Goal: Task Accomplishment & Management: Manage account settings

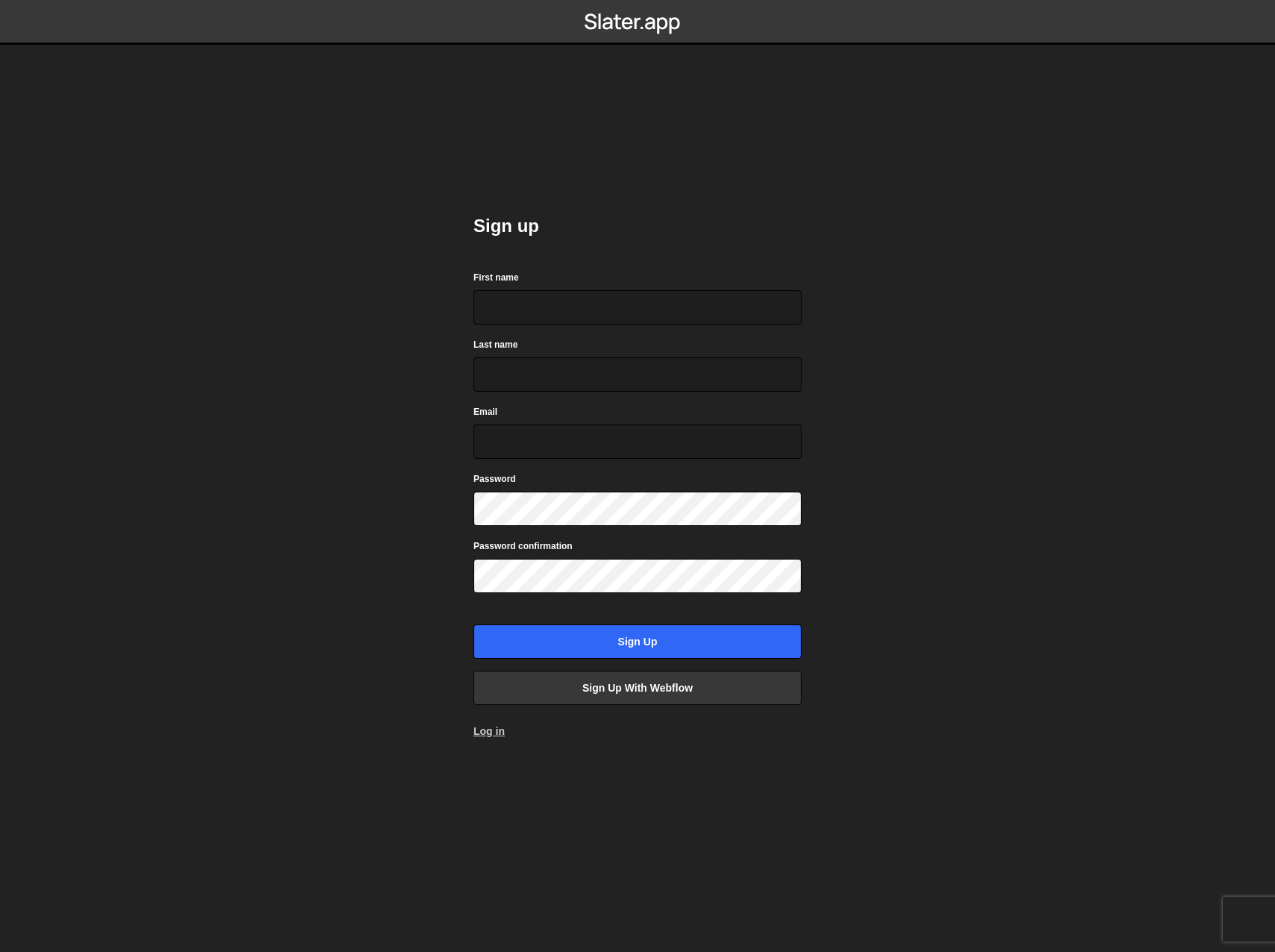
click at [486, 728] on link "Log in" at bounding box center [489, 730] width 32 height 11
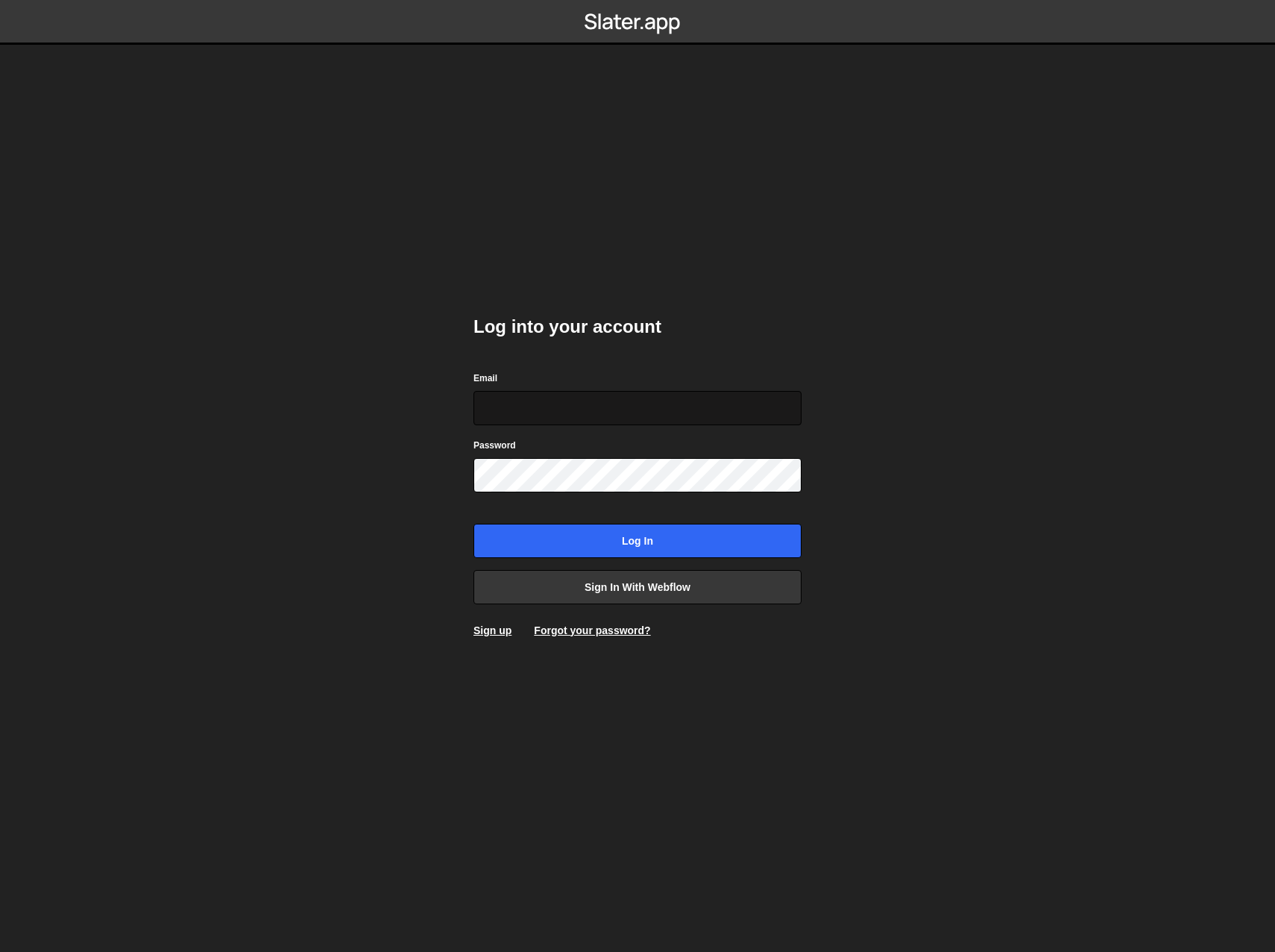
drag, startPoint x: 695, startPoint y: 417, endPoint x: 743, endPoint y: 414, distance: 48.1
click at [697, 416] on input "Email" at bounding box center [638, 408] width 328 height 34
click at [777, 408] on input "Email" at bounding box center [638, 408] width 328 height 34
click at [786, 412] on keeper-lock "Open Keeper Popup" at bounding box center [787, 407] width 18 height 18
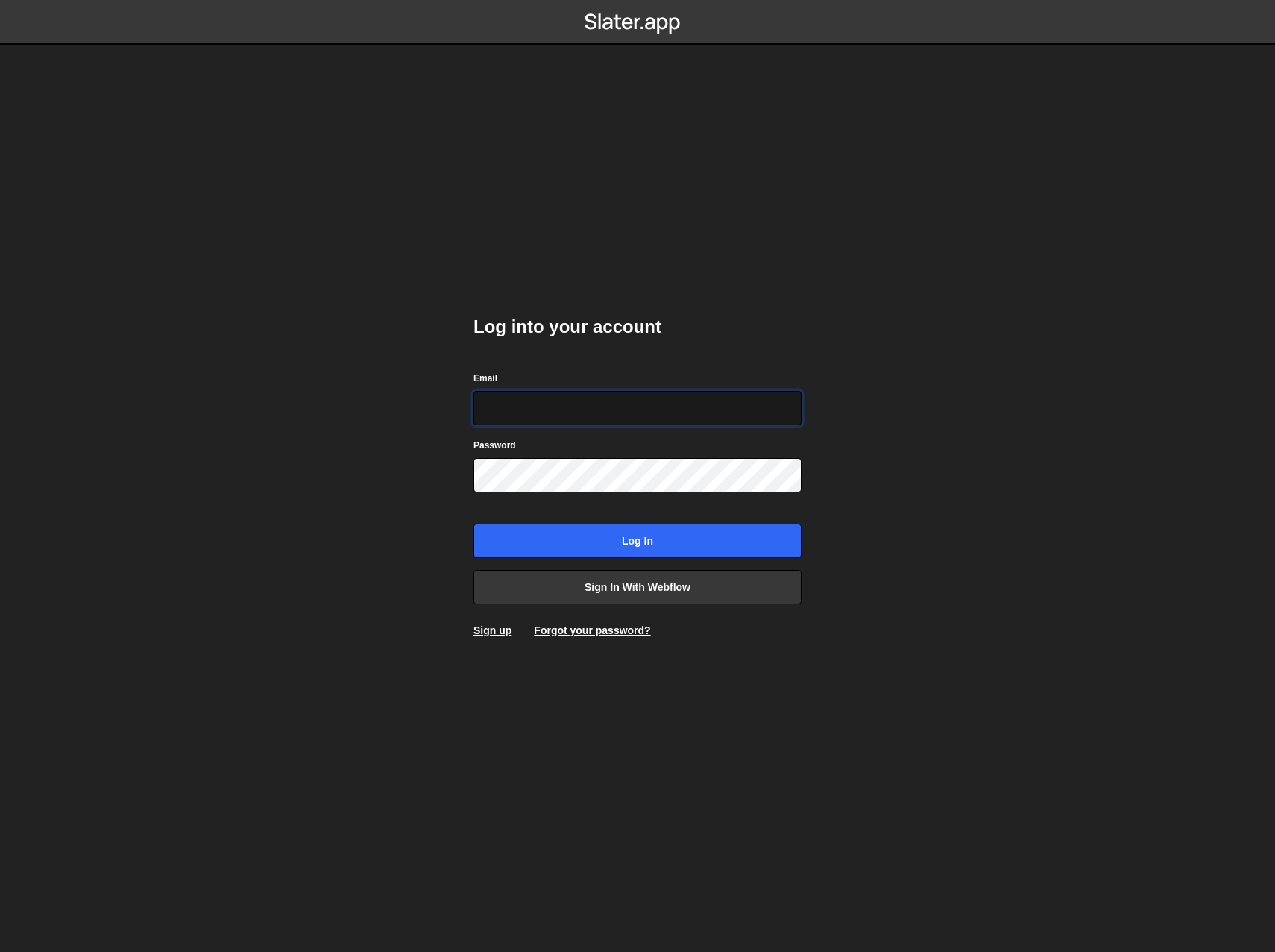
type input "techacct@zenopwer.com"
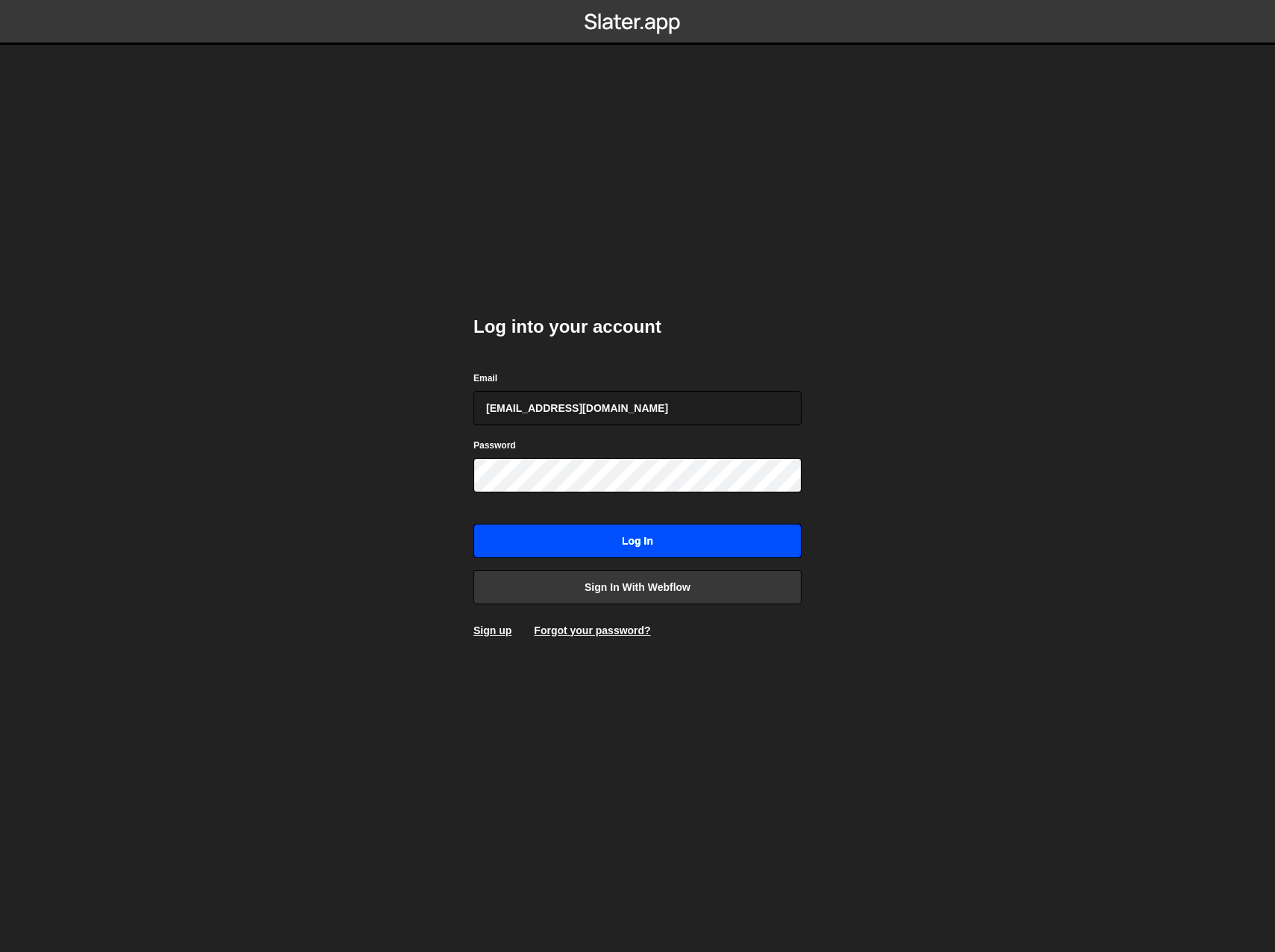
click at [604, 541] on input "Log in" at bounding box center [638, 541] width 328 height 34
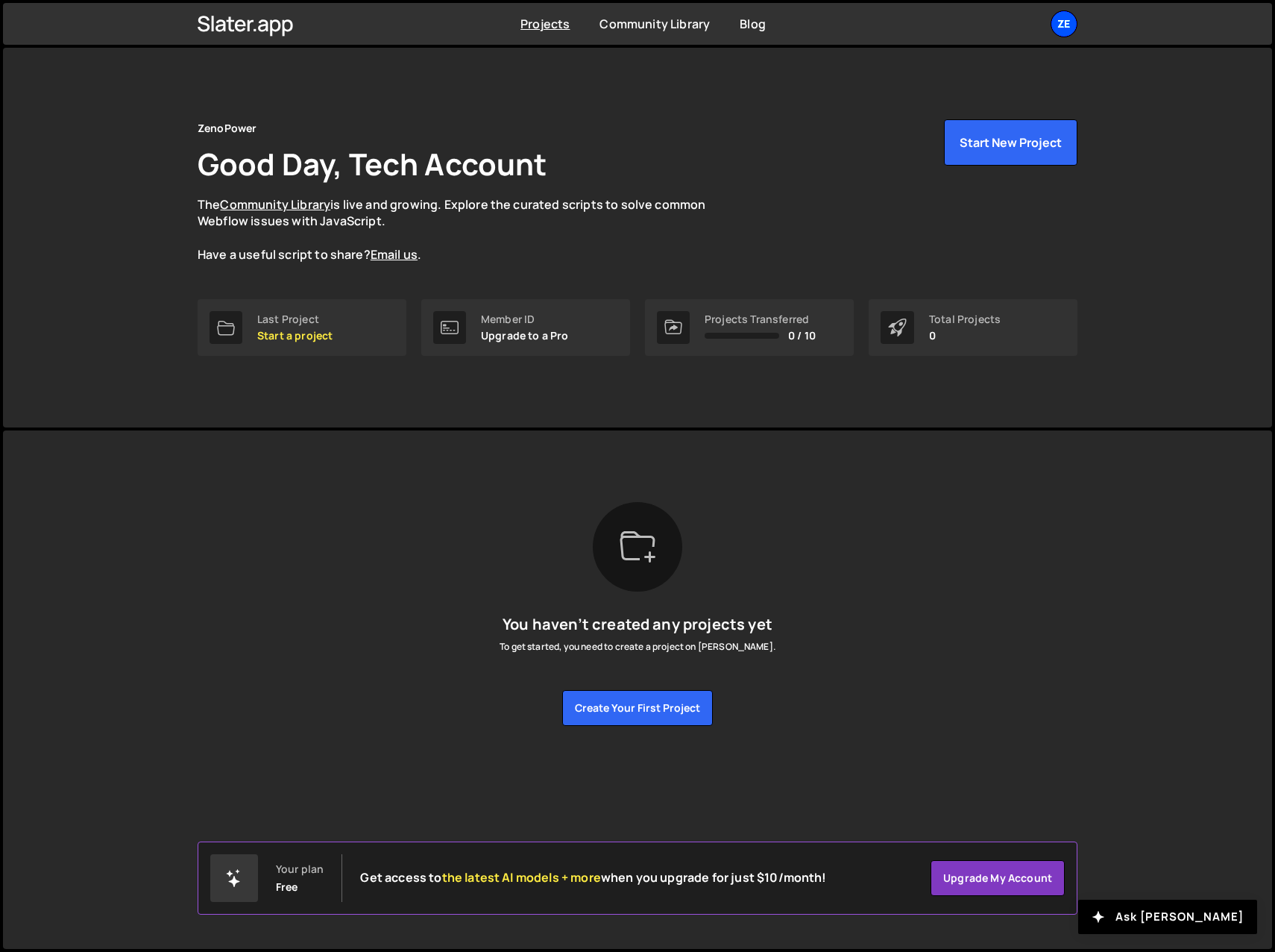
click at [1065, 24] on div "Ze" at bounding box center [1064, 24] width 27 height 27
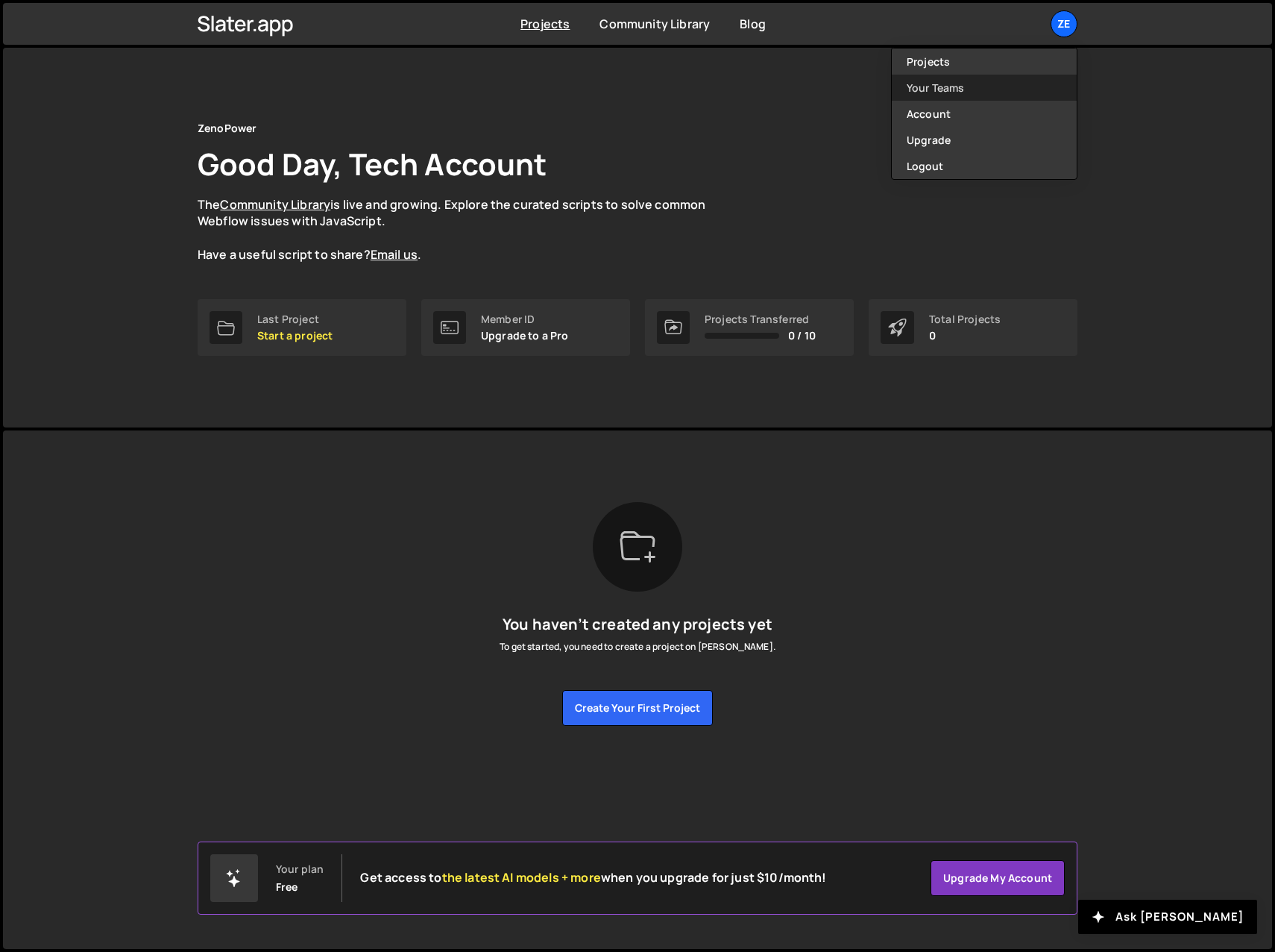
click at [943, 83] on link "Your Teams" at bounding box center [984, 87] width 185 height 26
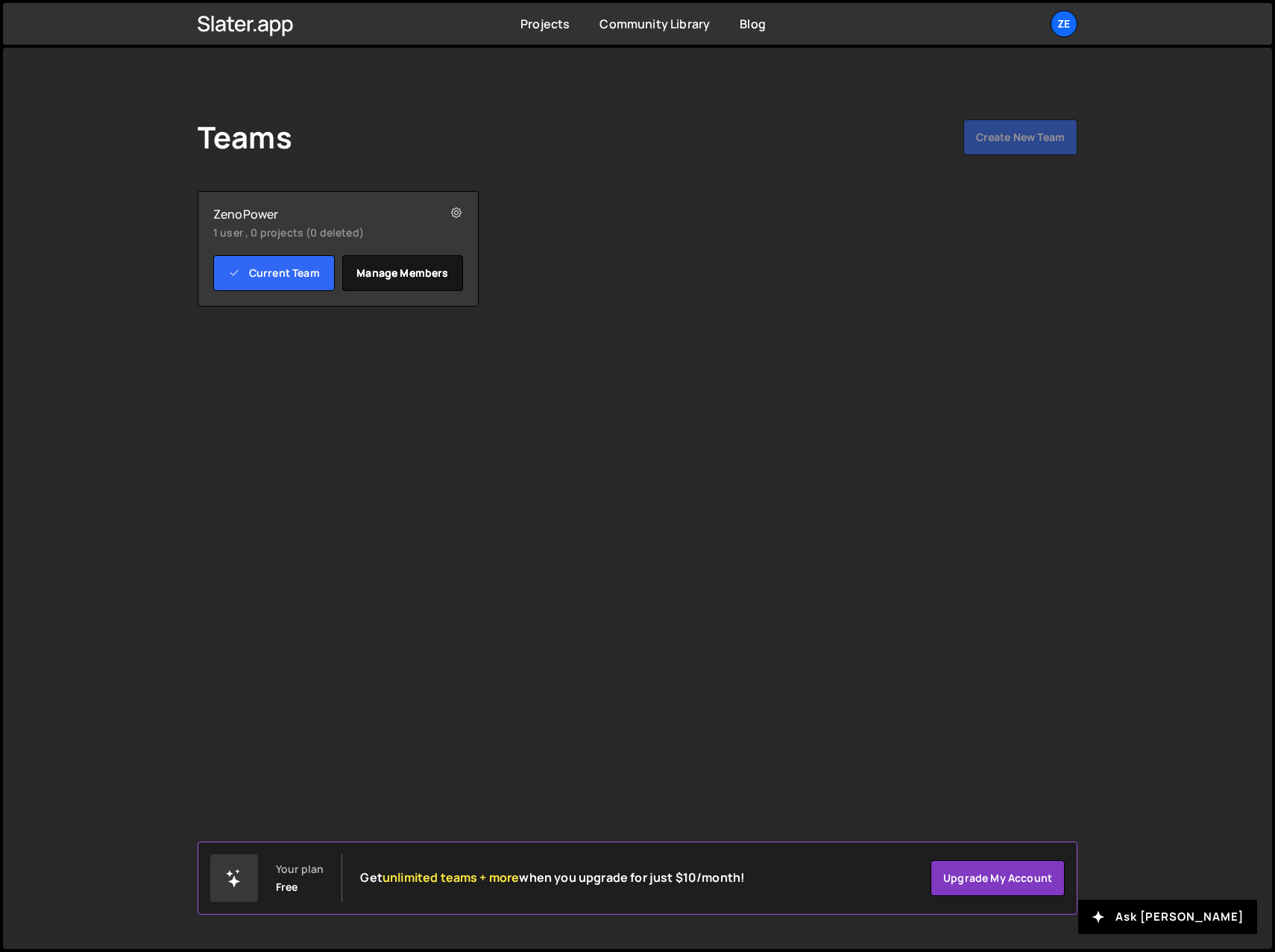
click at [406, 274] on link "Manage members" at bounding box center [402, 272] width 121 height 35
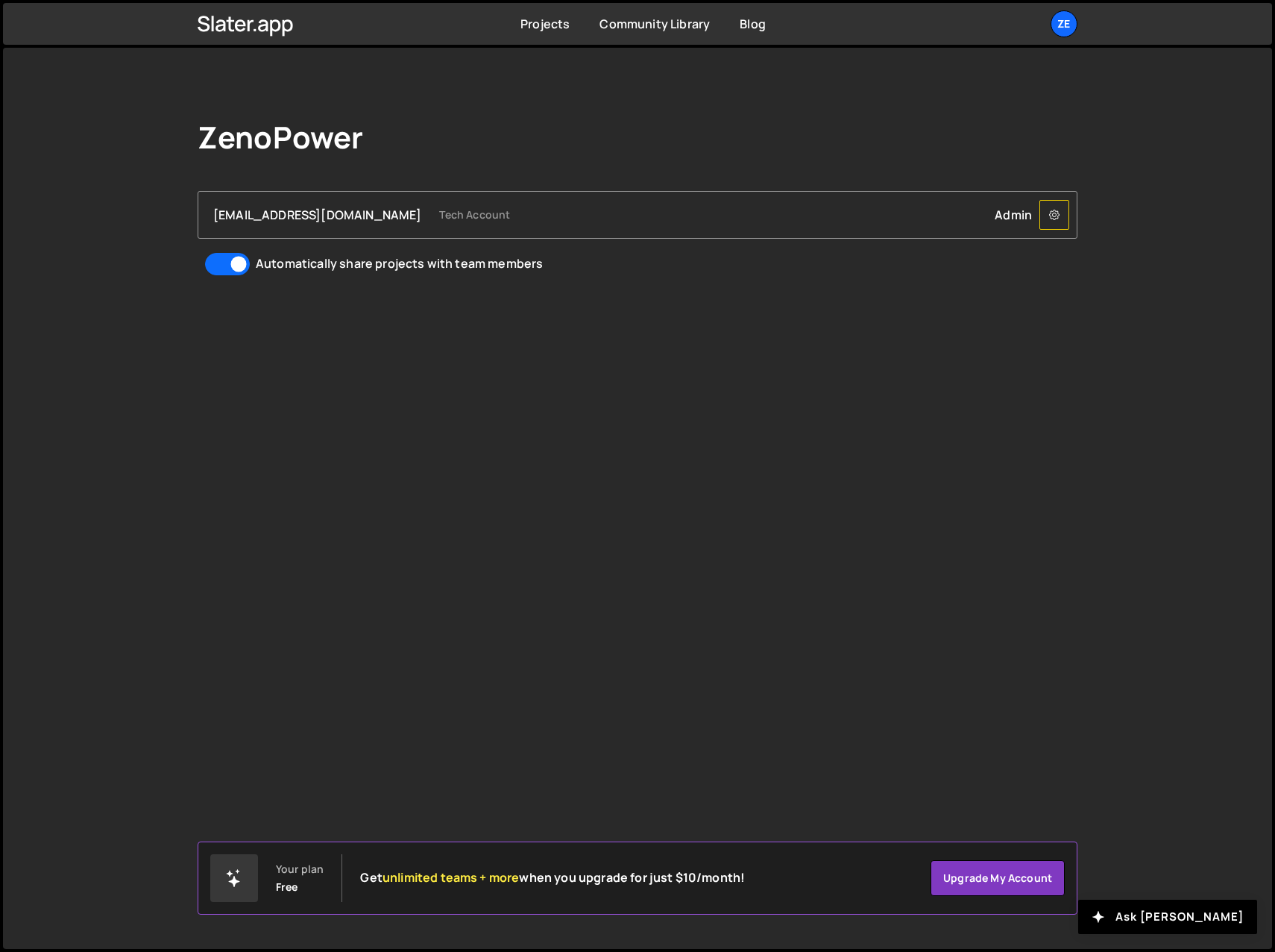
click at [1054, 220] on icon at bounding box center [1054, 215] width 11 height 15
click at [793, 452] on div "ZenoPower techacct@zenopwer.com Tech Account Admin Remove techacct@zenopwer.com…" at bounding box center [638, 498] width 1269 height 901
drag, startPoint x: 389, startPoint y: 526, endPoint x: 506, endPoint y: 470, distance: 129.7
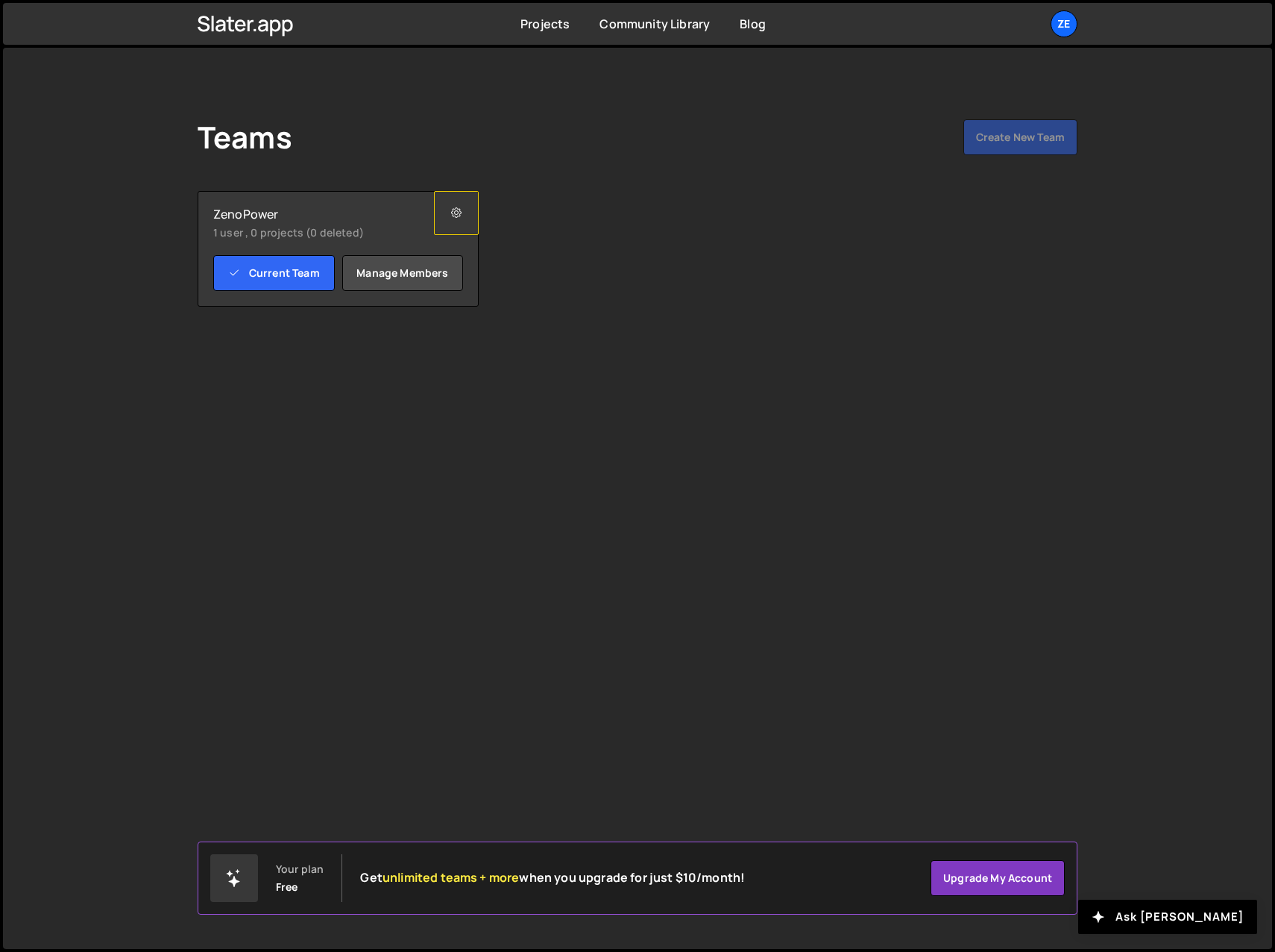
click at [456, 209] on icon at bounding box center [456, 213] width 11 height 15
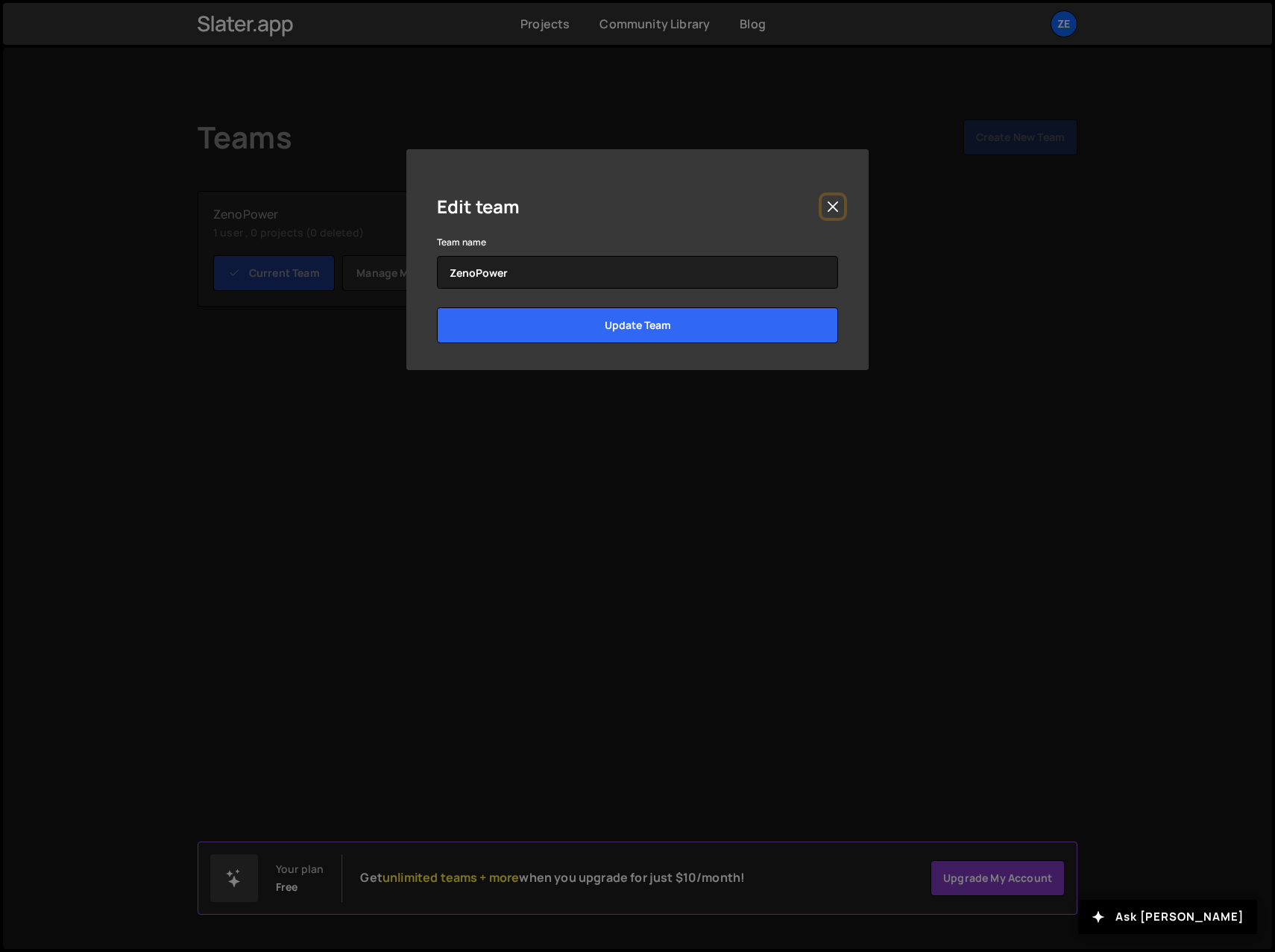
click at [831, 203] on button "Close" at bounding box center [832, 206] width 22 height 22
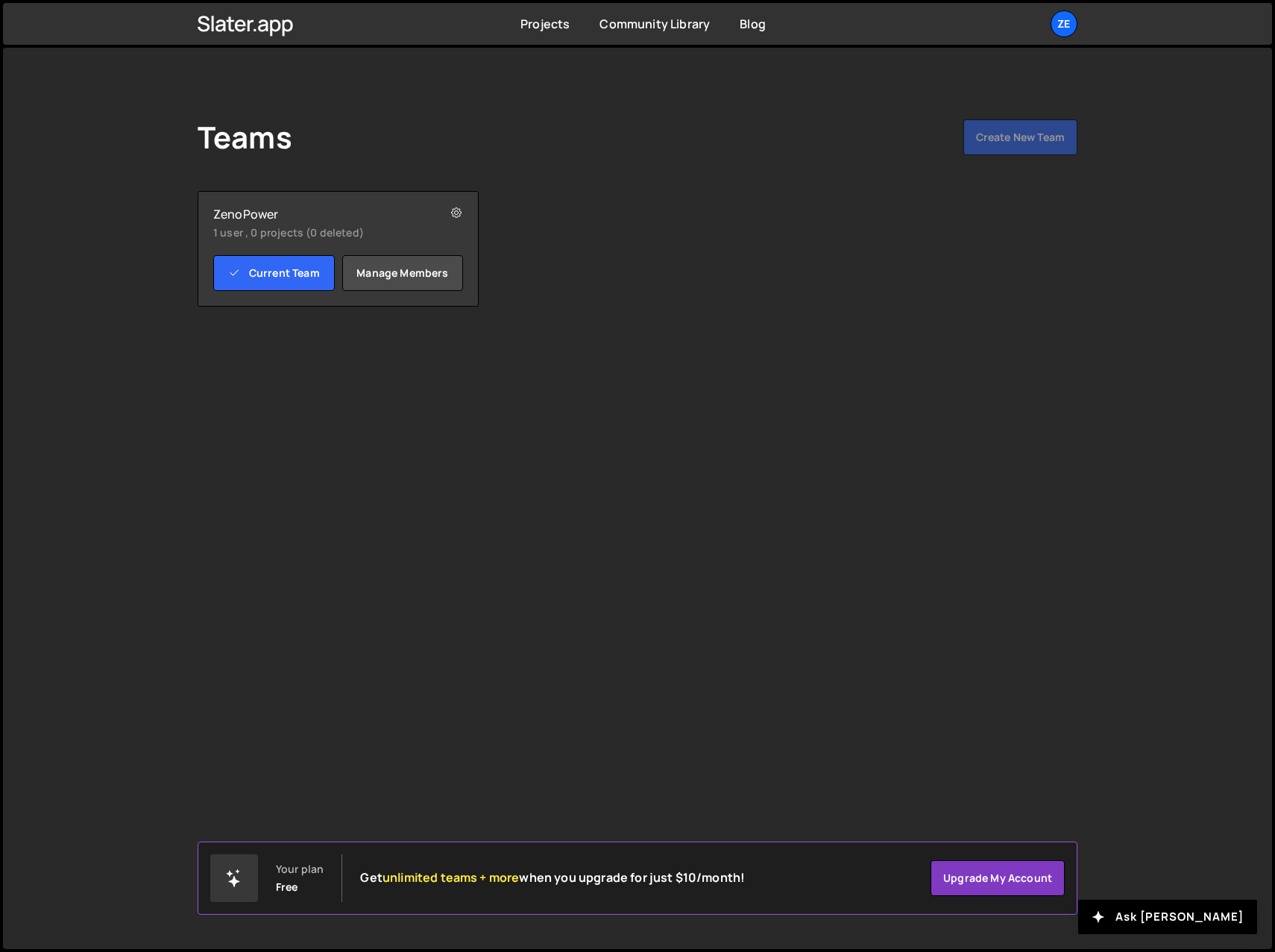
click at [495, 516] on div "Teams Create New Team Your plan Free Get unlimited teams + more when you upgrad…" at bounding box center [638, 498] width 1269 height 901
click at [1060, 23] on div "Ze" at bounding box center [1064, 24] width 27 height 27
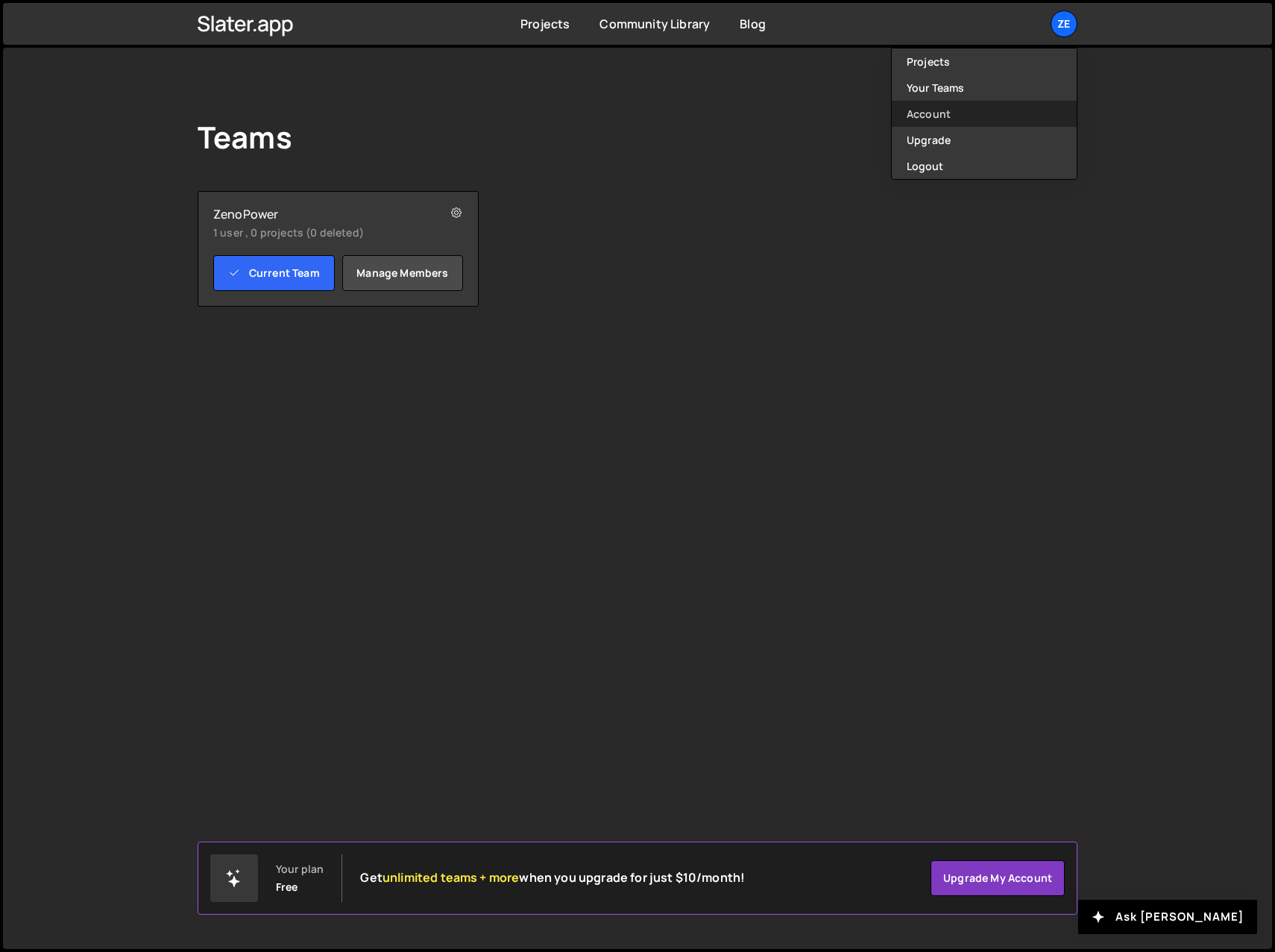
click at [921, 114] on link "Account" at bounding box center [984, 113] width 185 height 26
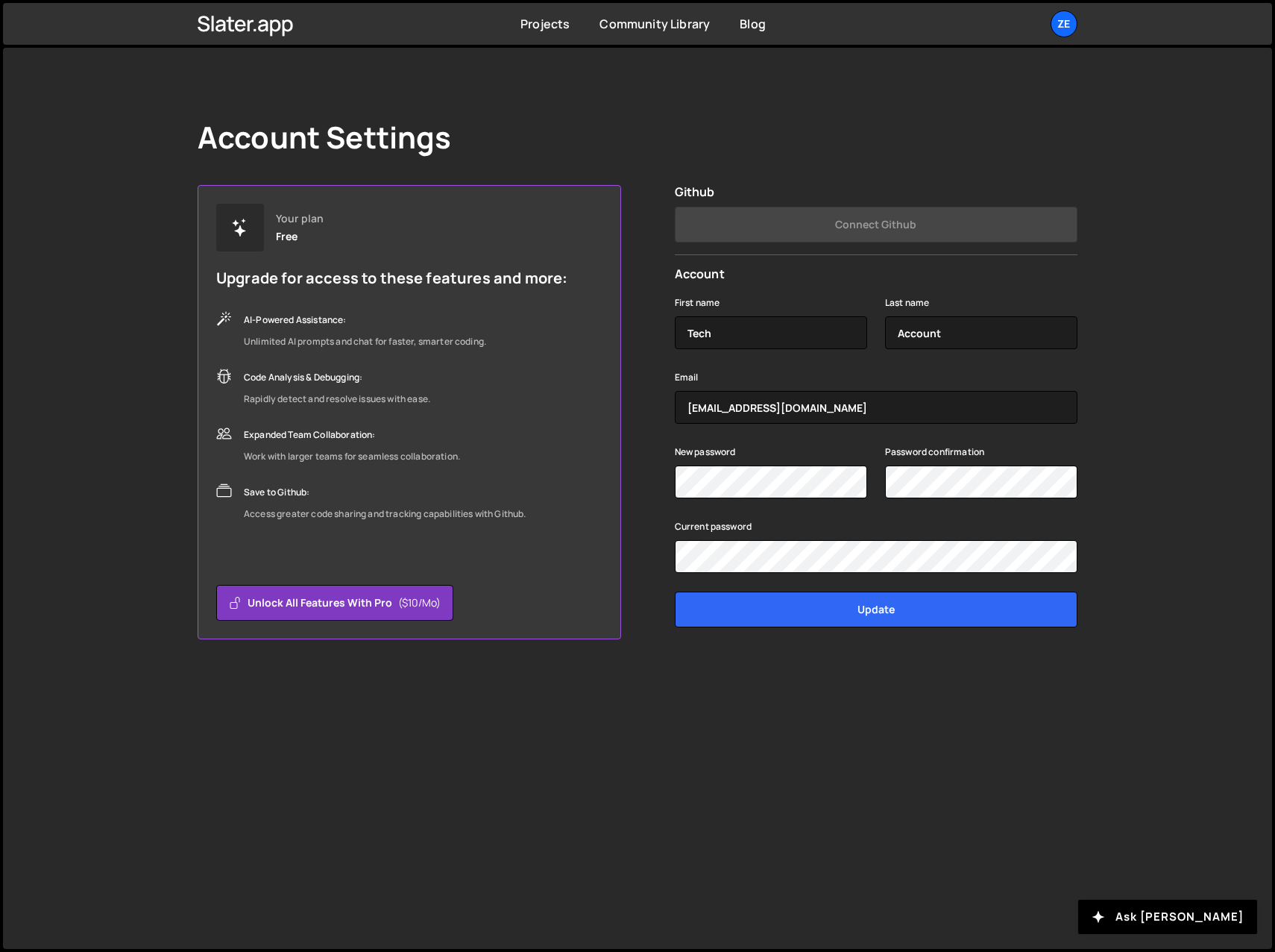
click at [343, 793] on div "Account Settings Your plan Free Upgrade for access to these features and more: …" at bounding box center [638, 498] width 1269 height 901
click at [545, 24] on link "Projects" at bounding box center [546, 23] width 50 height 16
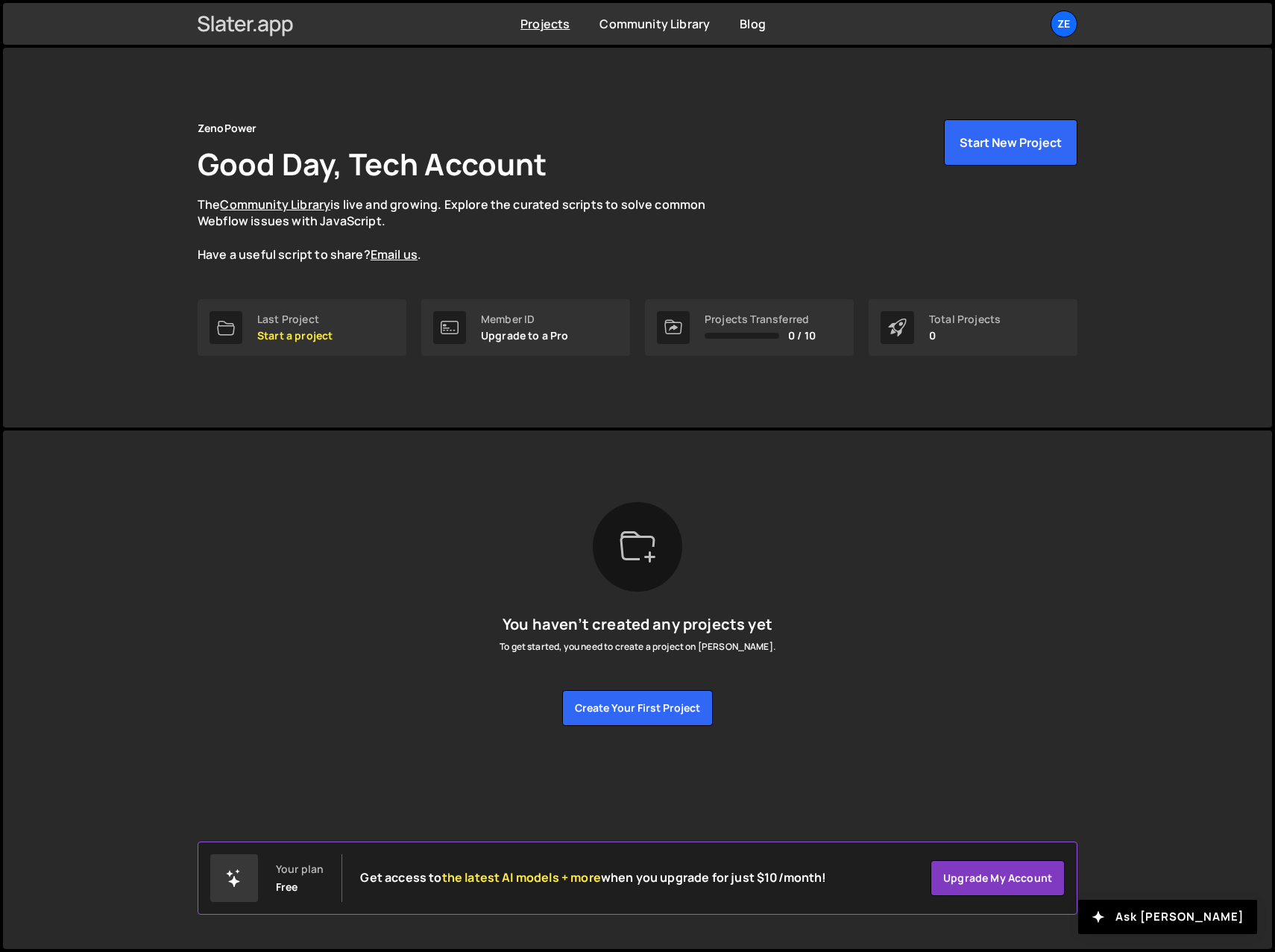
click at [252, 24] on icon at bounding box center [246, 24] width 97 height 26
click at [1063, 24] on div "Ze" at bounding box center [1064, 24] width 27 height 27
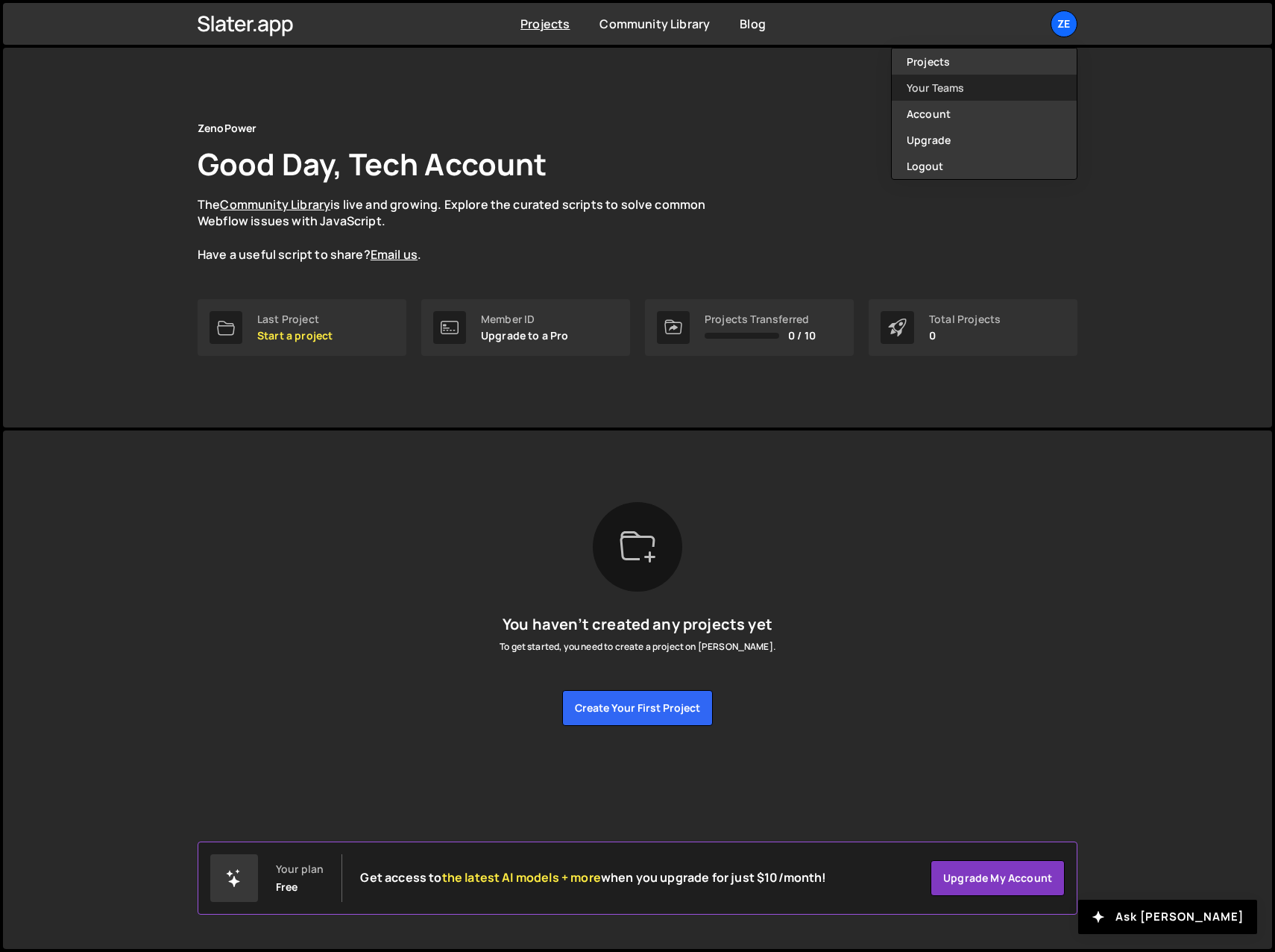
click at [936, 81] on link "Your Teams" at bounding box center [984, 87] width 185 height 26
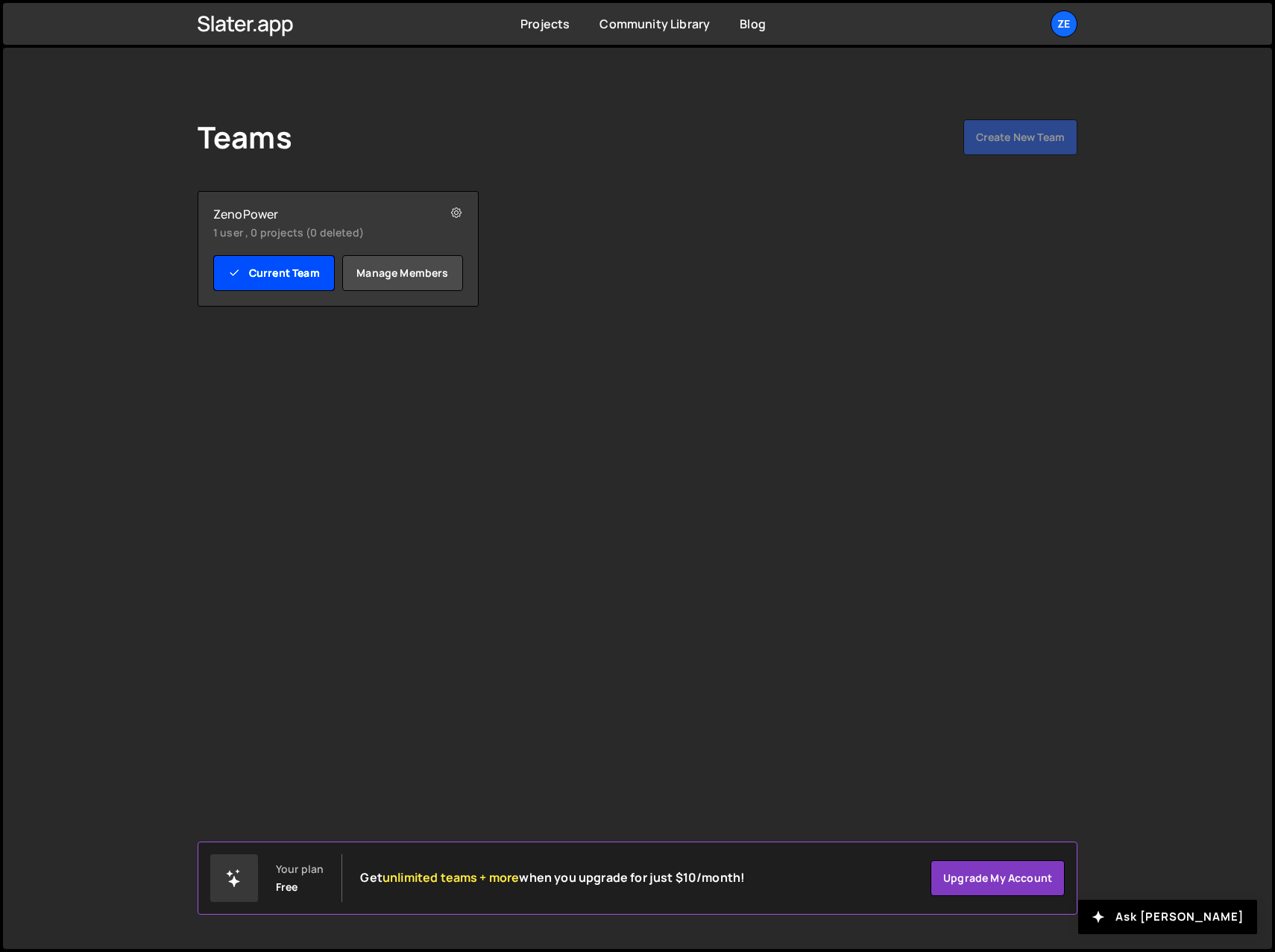
click at [265, 270] on link "Current Team" at bounding box center [273, 272] width 121 height 35
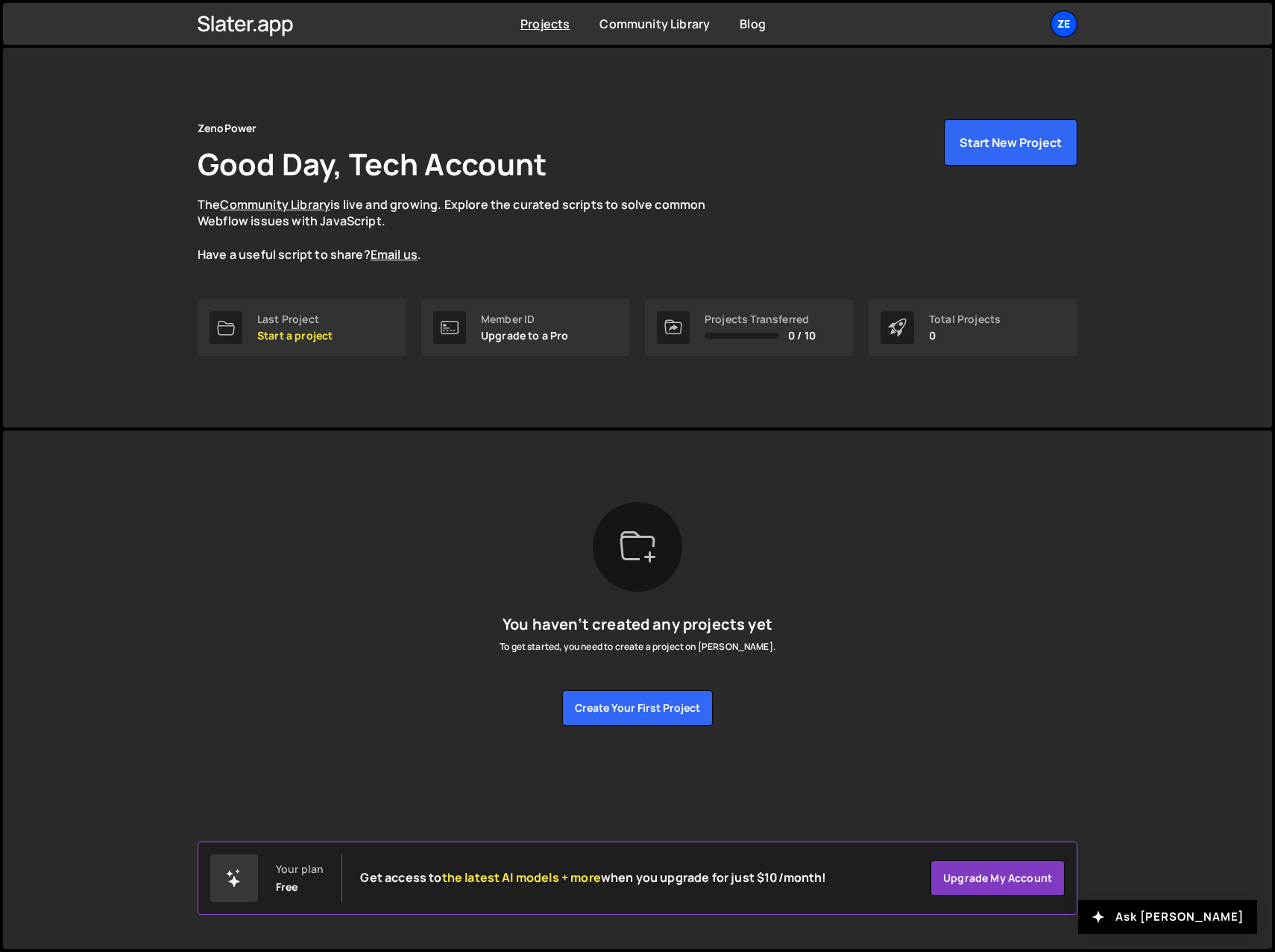
click at [1068, 22] on div "Ze" at bounding box center [1064, 24] width 27 height 27
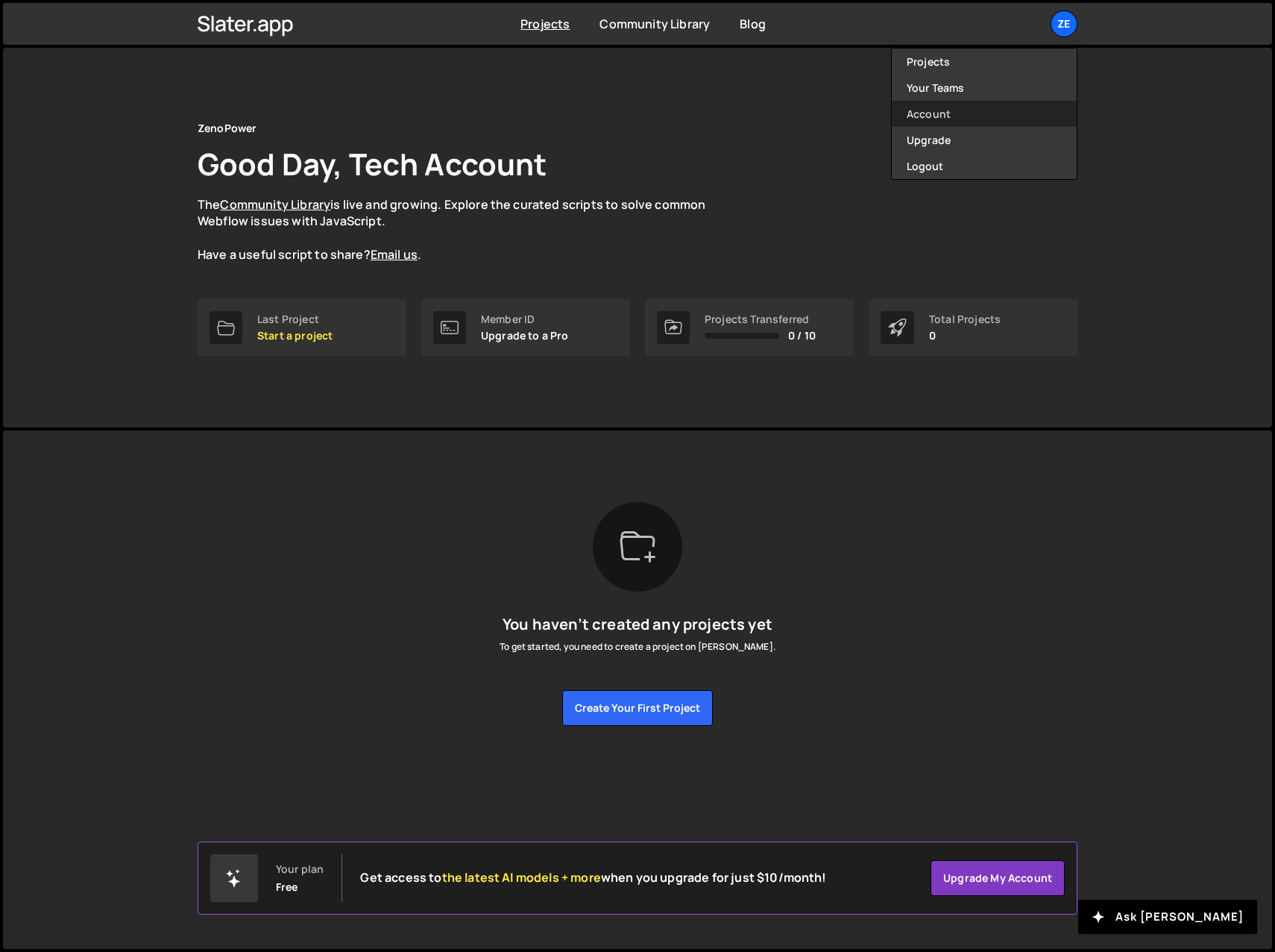
click at [945, 113] on link "Account" at bounding box center [984, 113] width 185 height 26
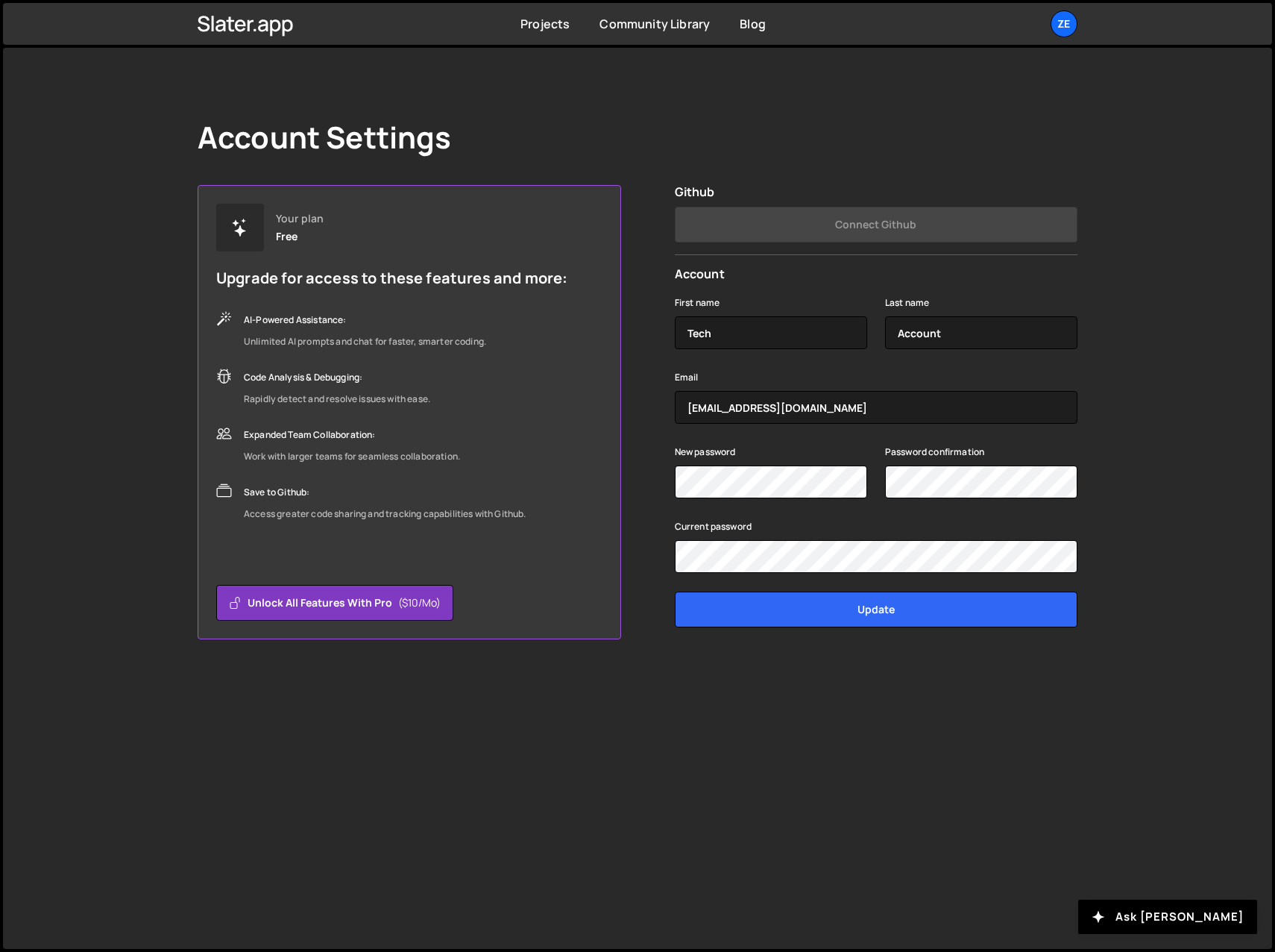
click at [606, 122] on div "Account Settings" at bounding box center [638, 137] width 880 height 35
click at [1058, 24] on div "Ze" at bounding box center [1064, 24] width 27 height 27
click at [926, 114] on link "Account" at bounding box center [984, 113] width 185 height 26
click at [1065, 20] on body "Projects Community Library Blog Ze Projects Your Teams Account Upgrade Logout" at bounding box center [638, 476] width 1275 height 952
click at [1067, 26] on div "Ze" at bounding box center [1064, 24] width 27 height 27
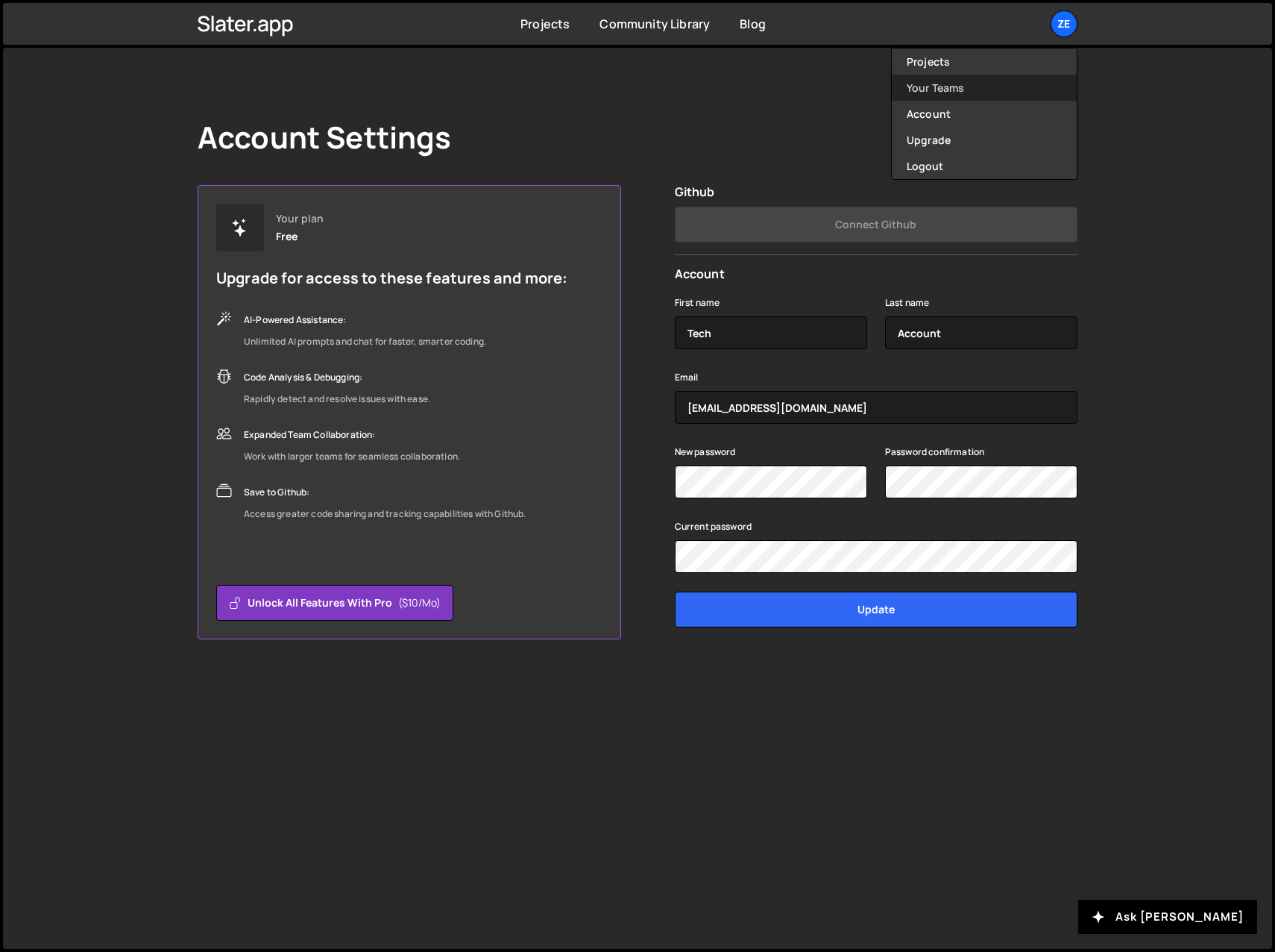
click at [919, 87] on link "Your Teams" at bounding box center [984, 87] width 185 height 26
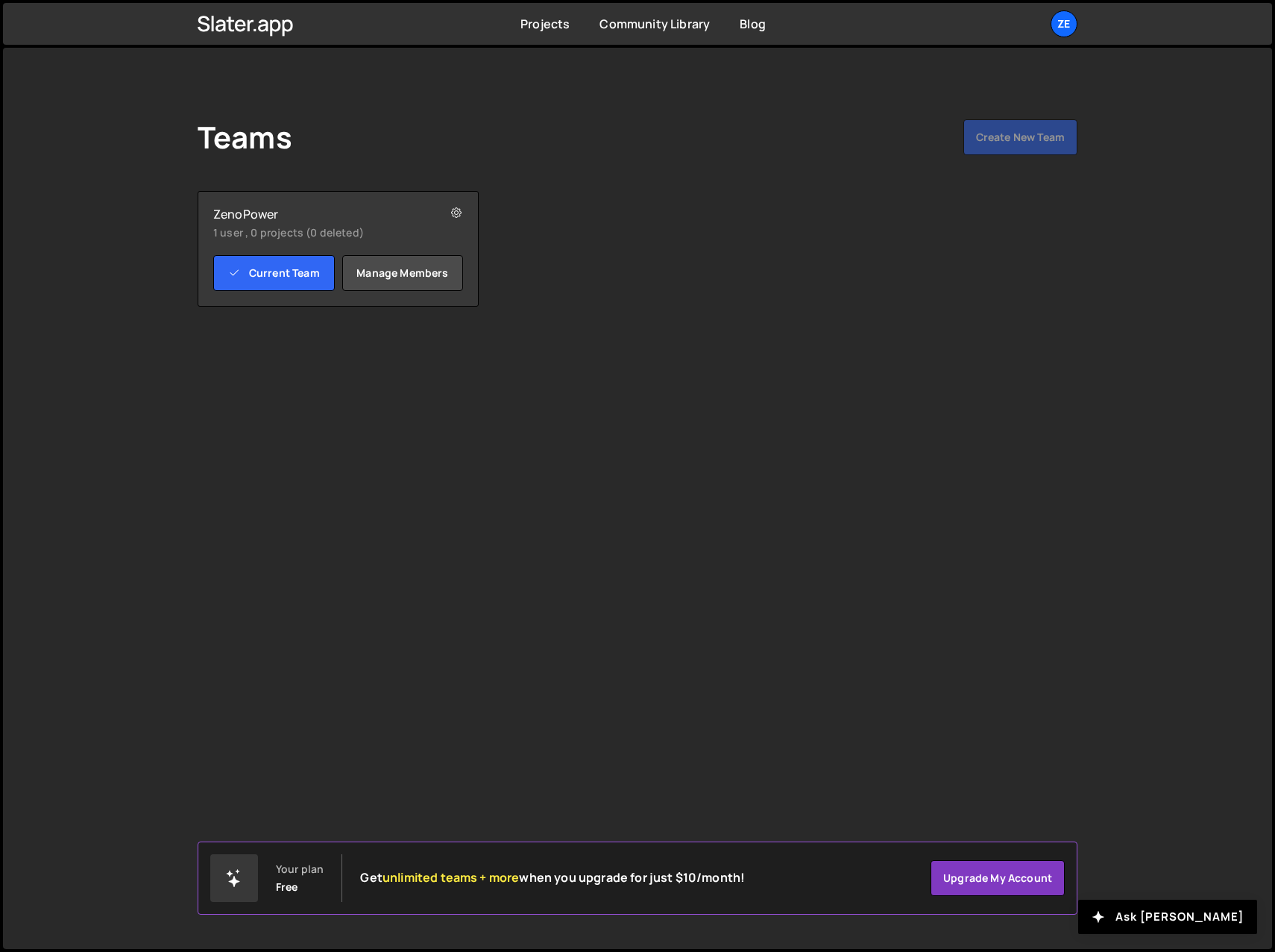
click at [257, 226] on small "1 user , 0 projects (0 deleted)" at bounding box center [315, 233] width 205 height 15
click at [402, 275] on link "Manage members" at bounding box center [402, 272] width 121 height 35
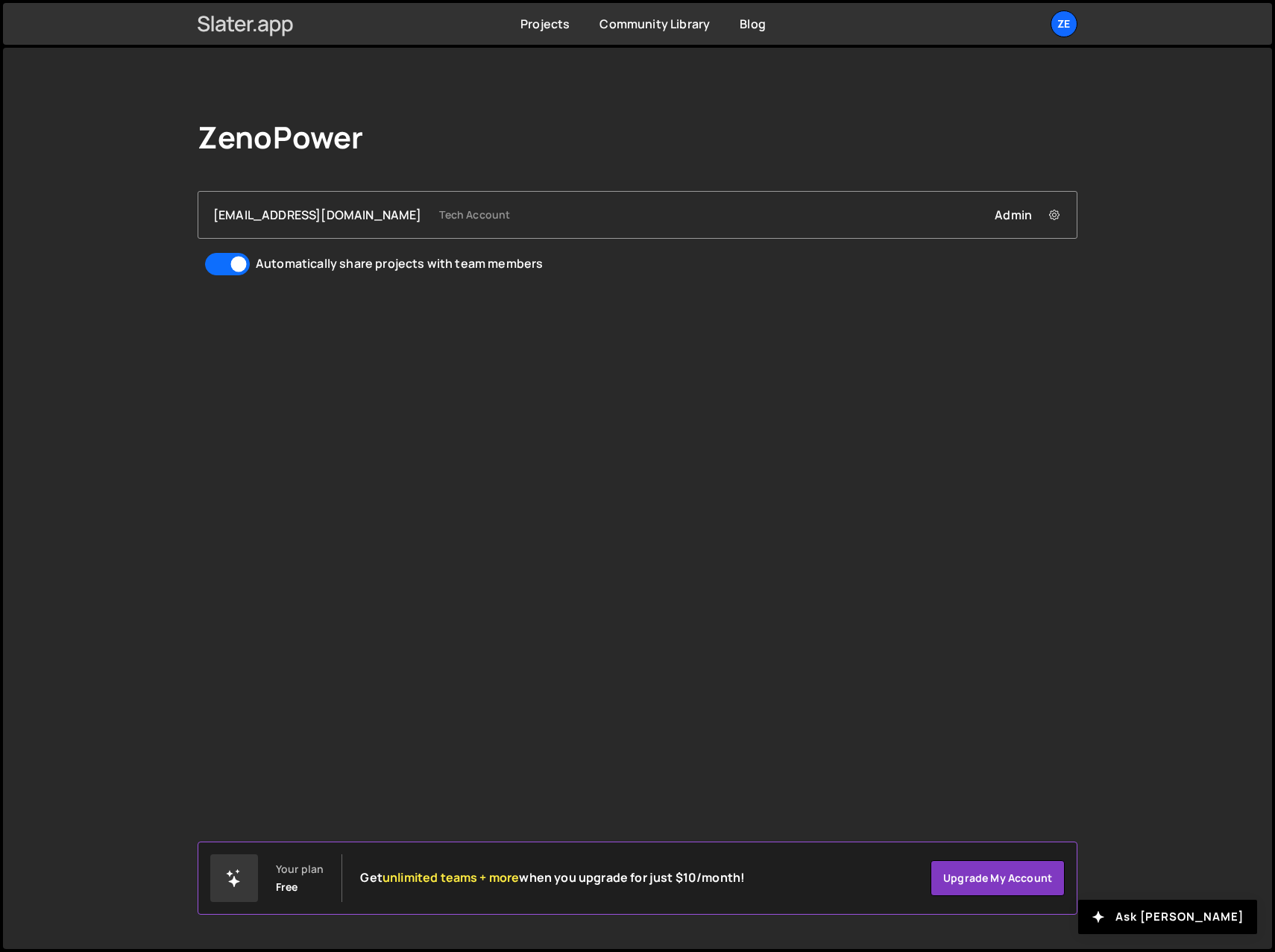
click at [254, 26] on icon at bounding box center [246, 24] width 97 height 26
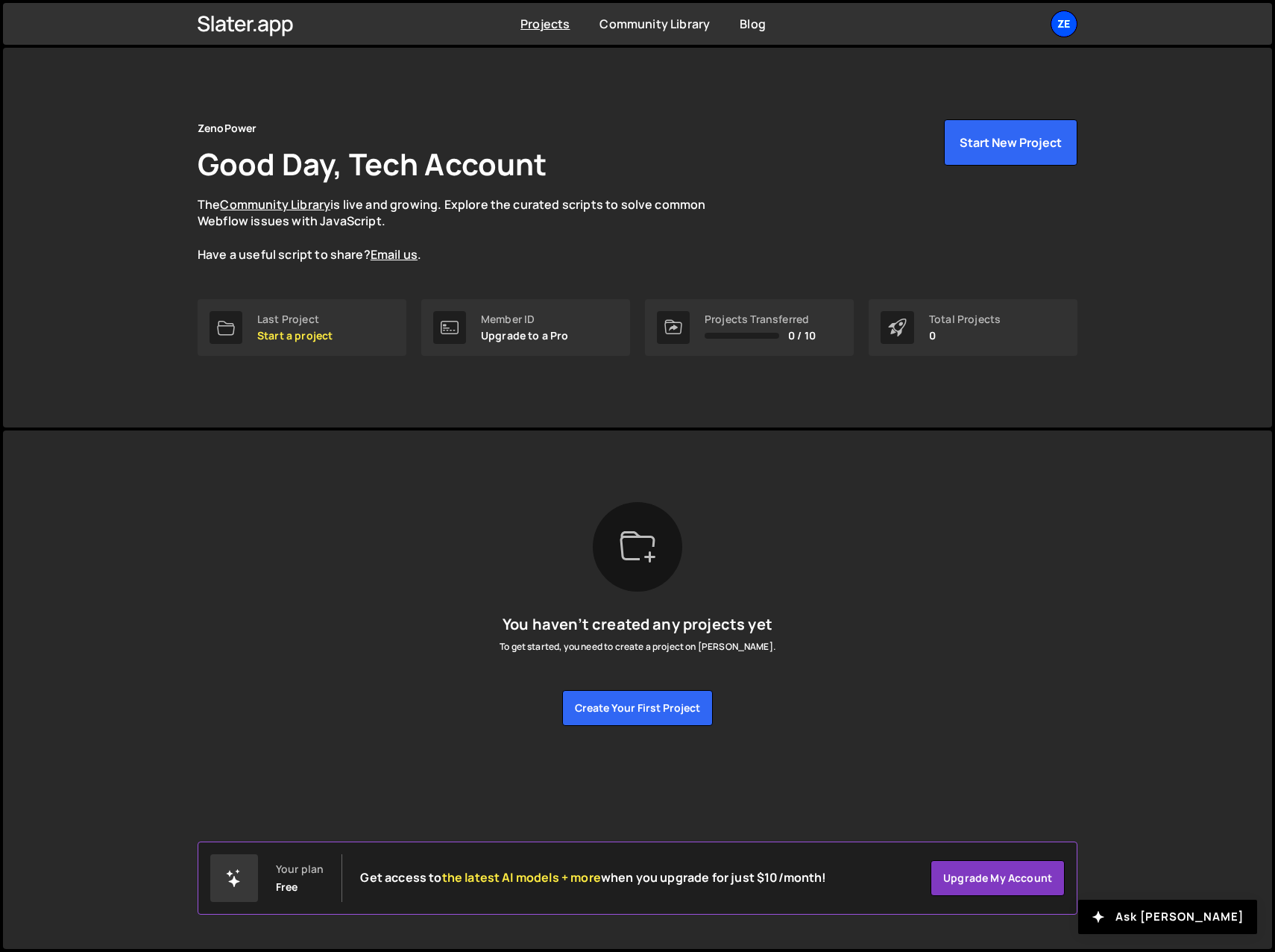
click at [1063, 30] on div "Ze" at bounding box center [1064, 24] width 27 height 27
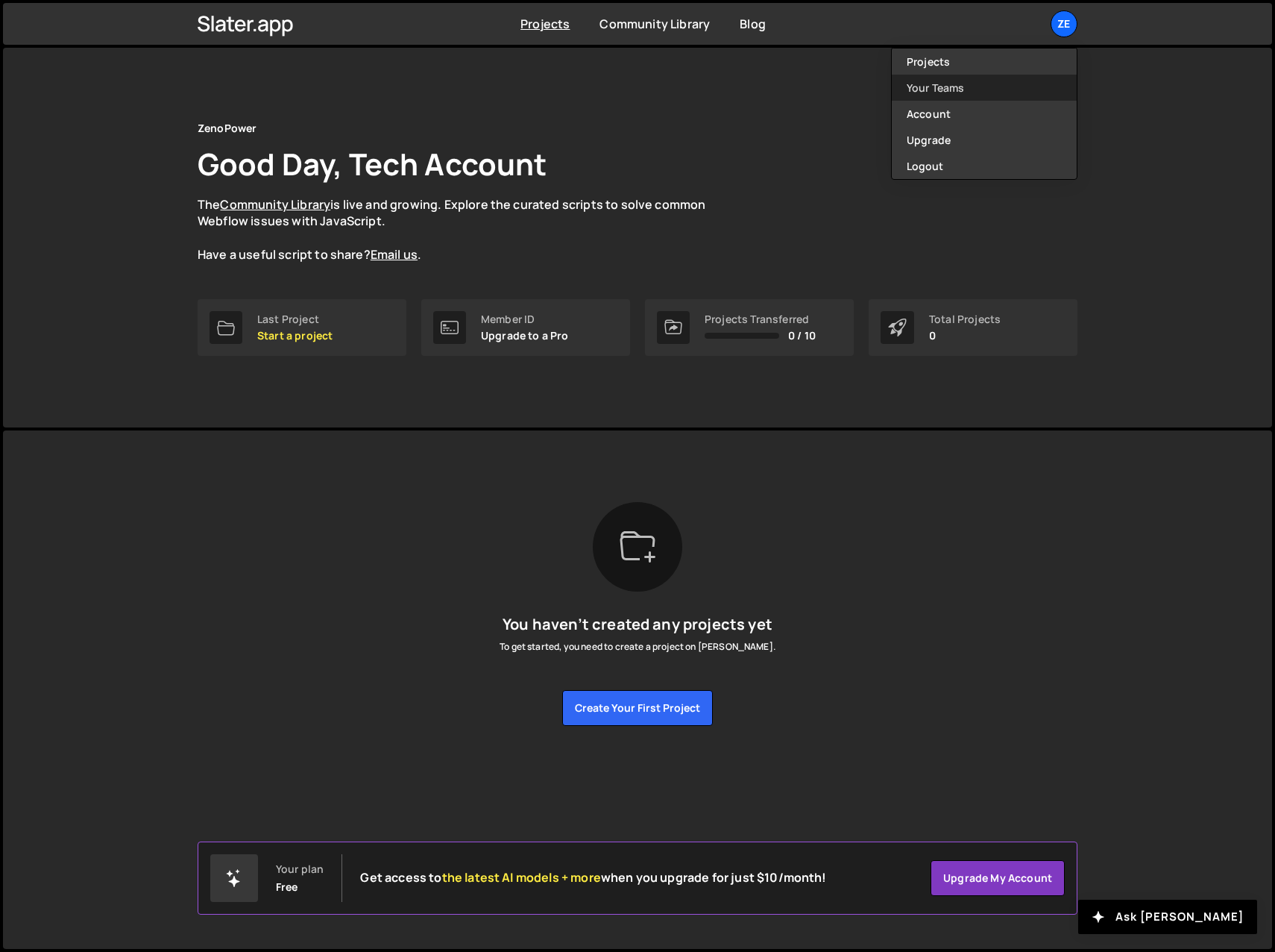
click at [928, 84] on link "Your Teams" at bounding box center [984, 87] width 185 height 26
